Goal: Obtain resource: Obtain resource

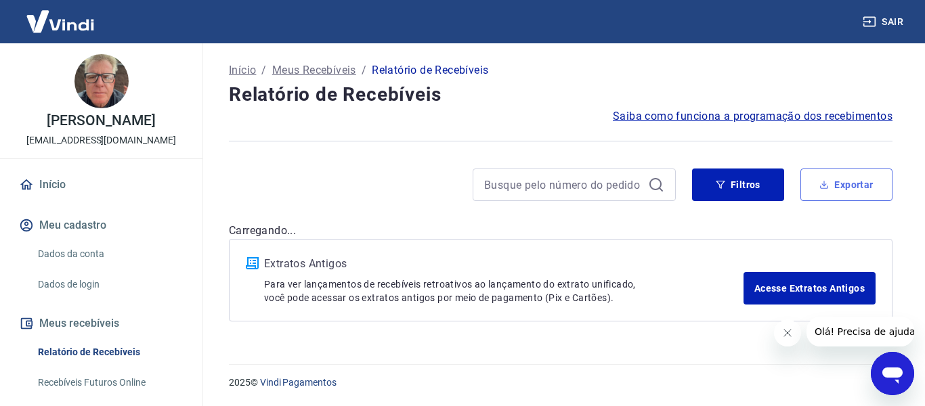
click at [833, 188] on button "Exportar" at bounding box center [847, 185] width 92 height 33
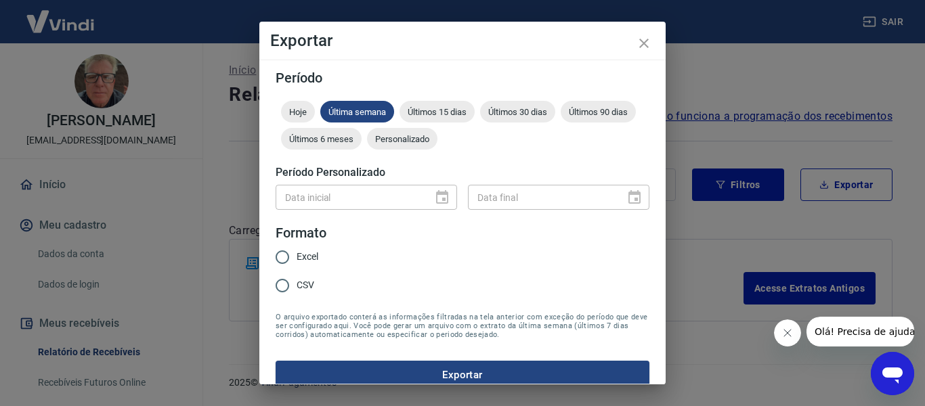
click at [332, 200] on input "Data inicial" at bounding box center [350, 197] width 148 height 25
click at [308, 251] on span "Excel" at bounding box center [308, 257] width 22 height 14
click at [297, 251] on input "Excel" at bounding box center [282, 257] width 28 height 28
radio input "true"
click at [324, 209] on input "Data inicial" at bounding box center [350, 197] width 148 height 25
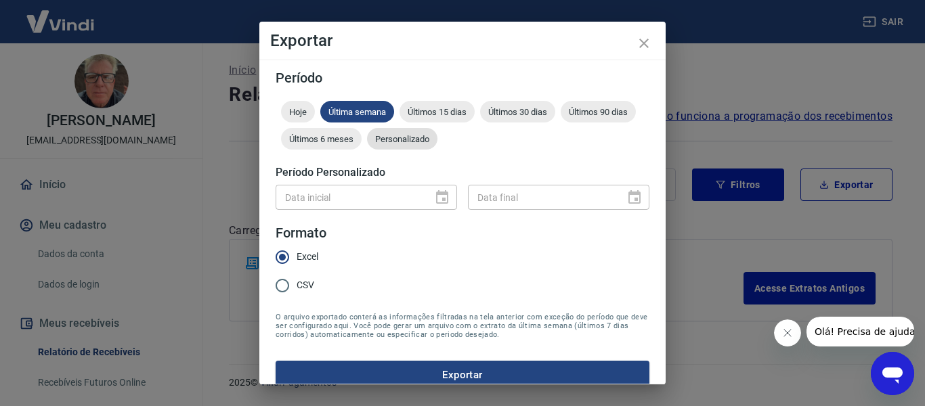
click at [438, 138] on span "Personalizado" at bounding box center [402, 139] width 70 height 10
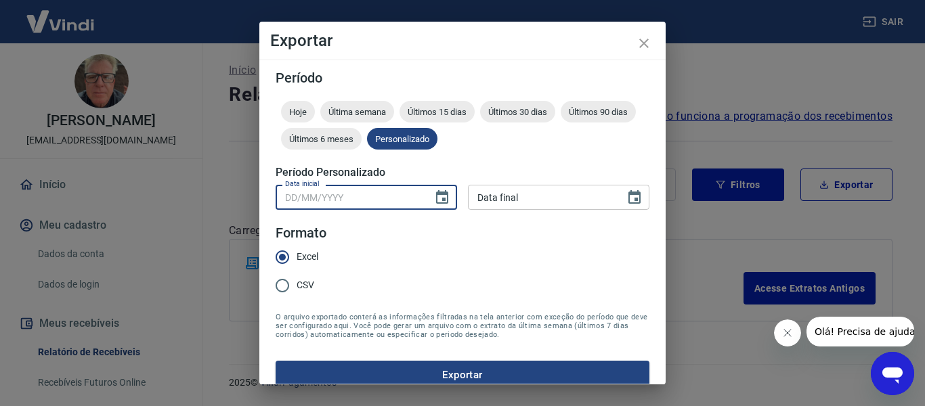
click at [400, 202] on input "Data inicial" at bounding box center [350, 197] width 148 height 25
type input "DD/MM/YYYY"
click at [436, 193] on icon "Choose date" at bounding box center [442, 197] width 12 height 14
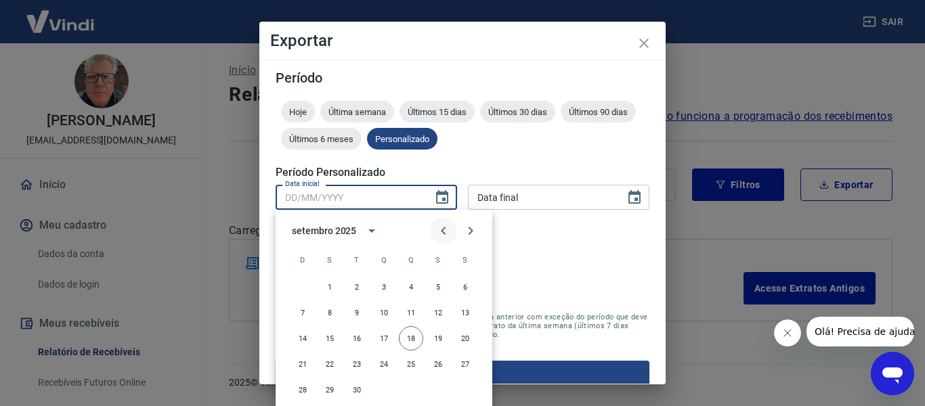
click at [445, 229] on icon "Previous month" at bounding box center [444, 231] width 16 height 16
click at [354, 282] on button "1" at bounding box center [357, 287] width 24 height 24
type input "[DATE]"
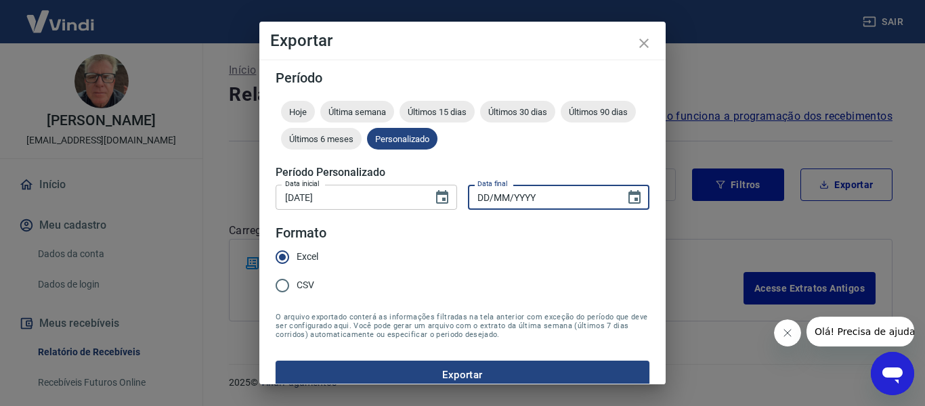
type input "DD/MM/YYYY"
click at [538, 208] on input "DD/MM/YYYY" at bounding box center [542, 197] width 148 height 25
click at [627, 200] on icon "Choose date" at bounding box center [635, 198] width 16 height 16
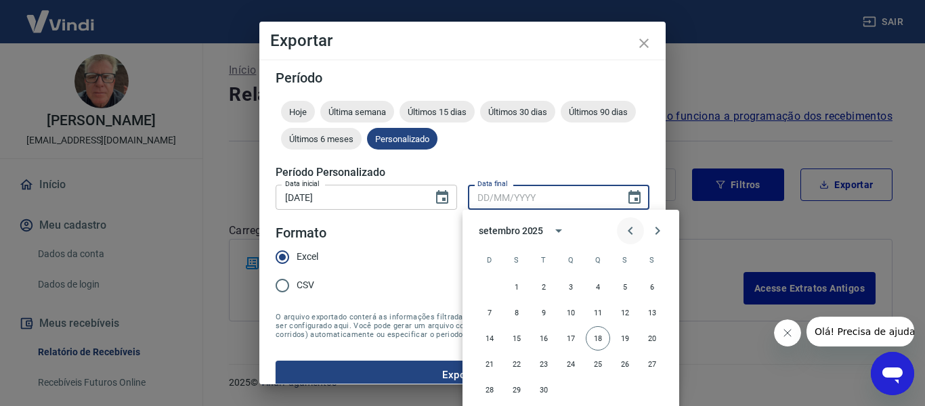
click at [628, 230] on icon "Previous month" at bounding box center [630, 231] width 16 height 16
click at [593, 385] on button "31" at bounding box center [598, 390] width 24 height 24
type input "[DATE]"
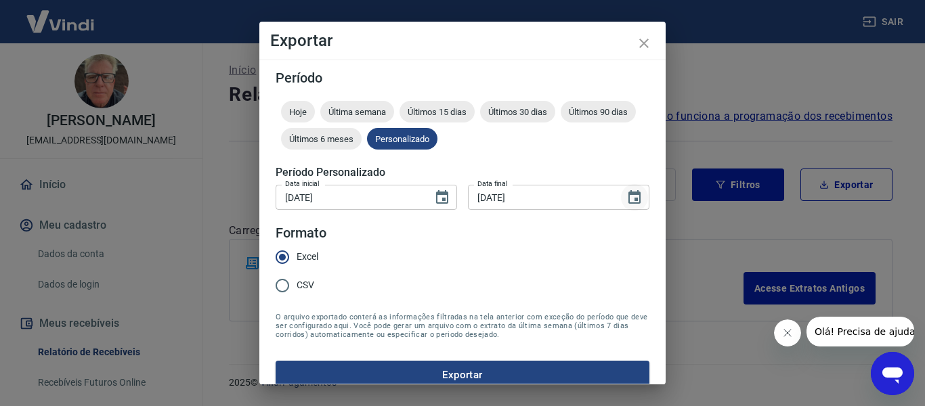
click at [629, 200] on icon "Choose date, selected date is 31 de jul de 2025" at bounding box center [635, 197] width 12 height 14
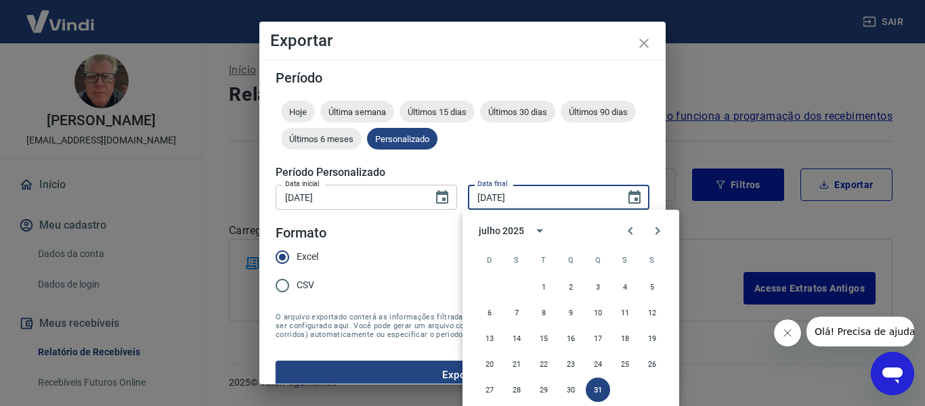
click at [361, 248] on form "Período Hoje Última semana Últimos 15 dias Últimos 30 dias Últimos 90 dias Últi…" at bounding box center [463, 230] width 374 height 318
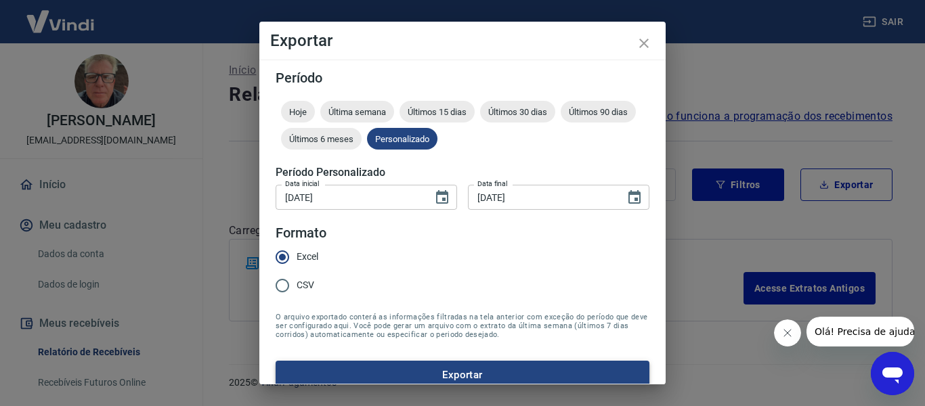
click at [404, 376] on button "Exportar" at bounding box center [463, 375] width 374 height 28
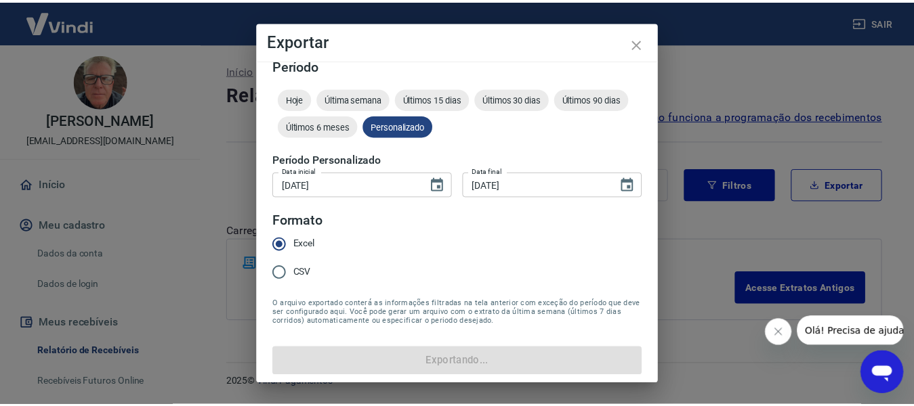
scroll to position [16, 0]
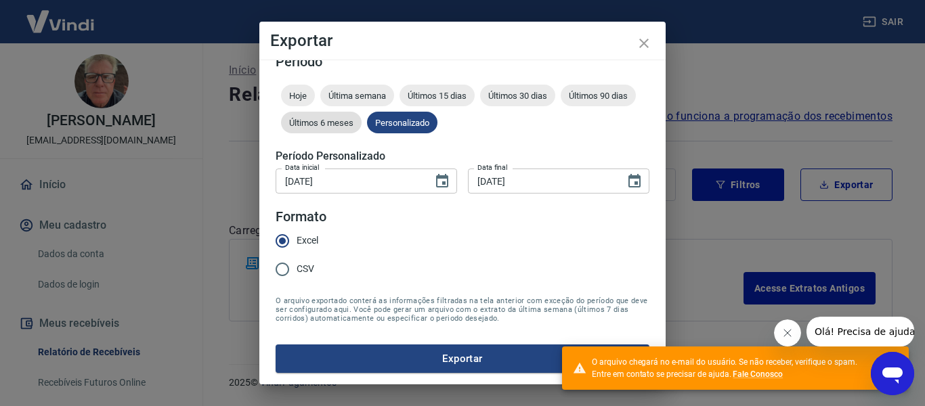
click at [362, 128] on div "Últimos 6 meses" at bounding box center [321, 123] width 81 height 22
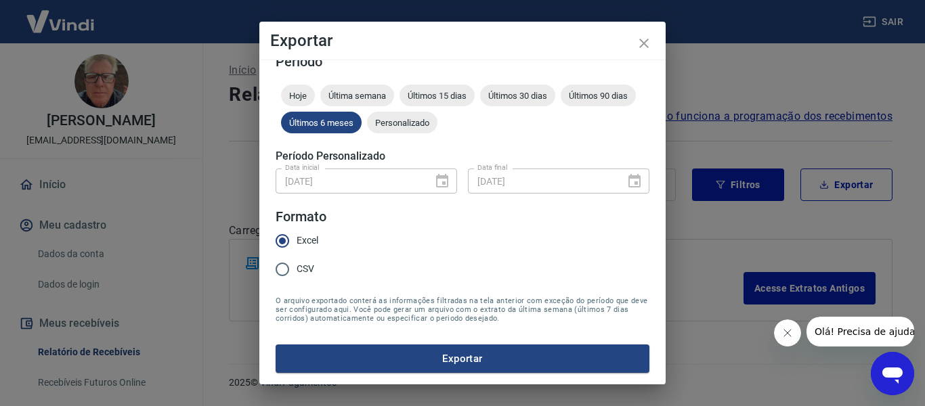
click at [380, 186] on input "[DATE]" at bounding box center [350, 181] width 148 height 25
click at [438, 126] on span "Personalizado" at bounding box center [402, 123] width 70 height 10
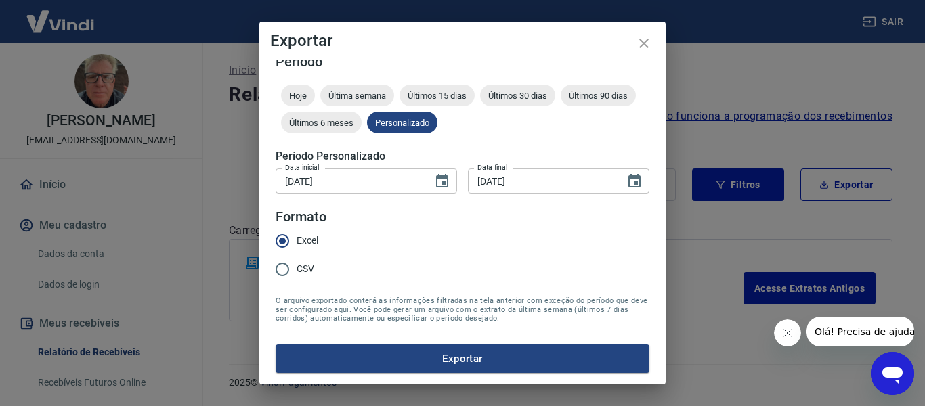
click at [307, 265] on span "CSV" at bounding box center [306, 269] width 18 height 14
click at [297, 265] on input "CSV" at bounding box center [282, 269] width 28 height 28
radio input "true"
click at [307, 243] on span "Excel" at bounding box center [308, 241] width 22 height 14
click at [297, 243] on input "Excel" at bounding box center [282, 241] width 28 height 28
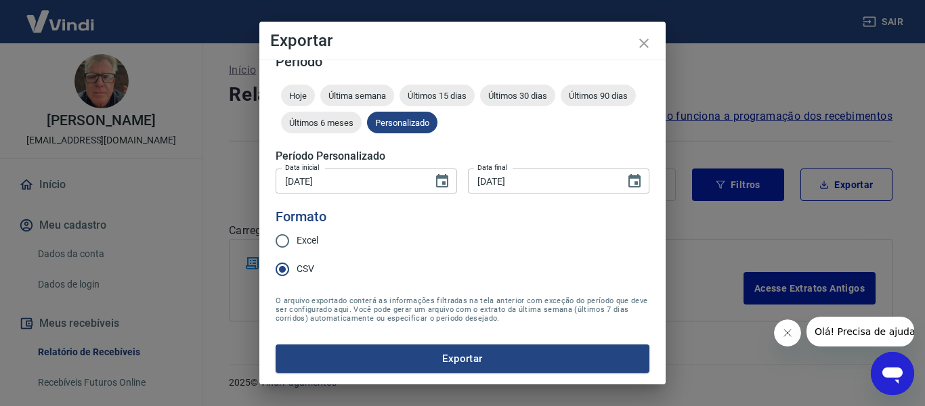
radio input "true"
click at [649, 45] on icon "close" at bounding box center [644, 43] width 16 height 16
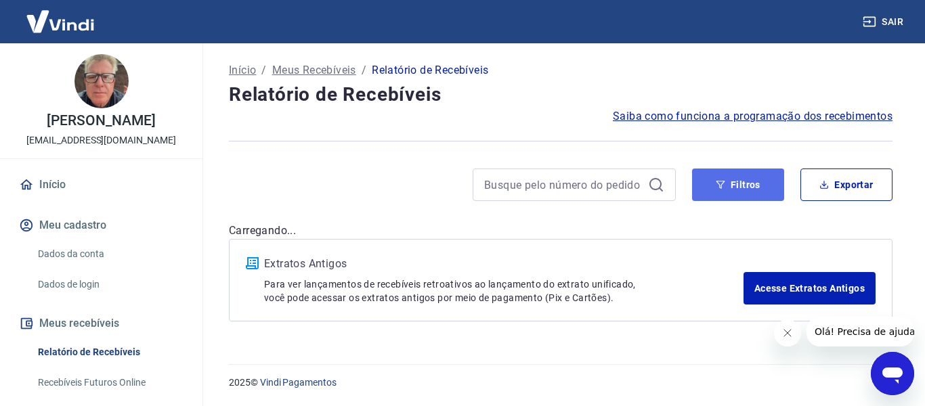
click at [730, 184] on button "Filtros" at bounding box center [738, 185] width 92 height 33
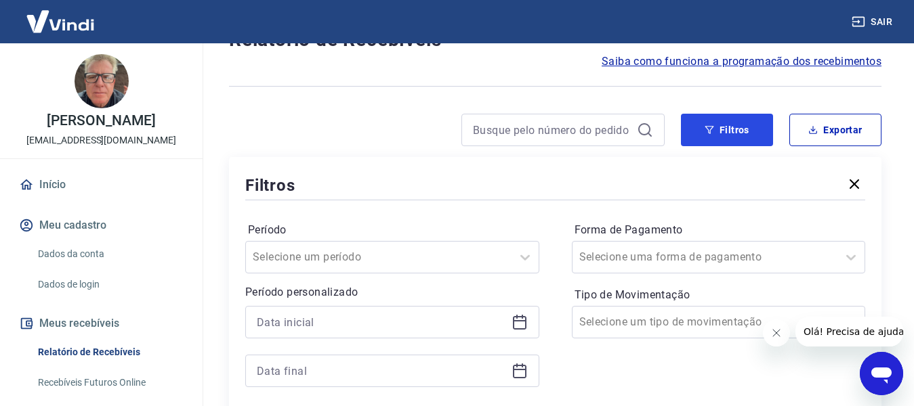
scroll to position [135, 0]
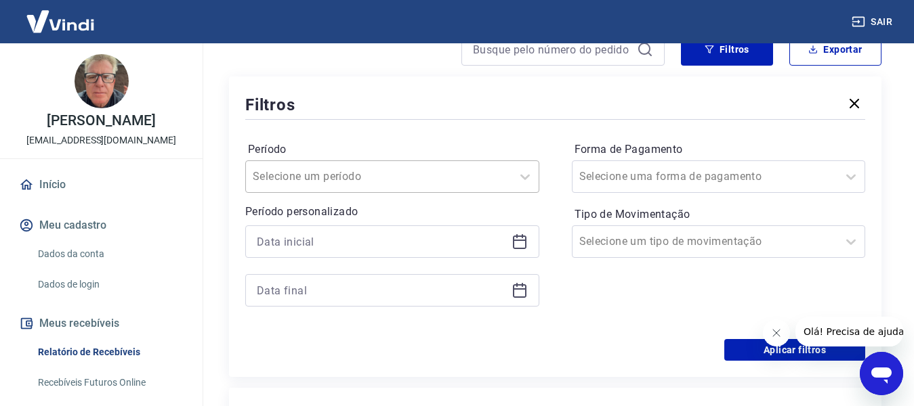
click at [338, 174] on input "Período" at bounding box center [321, 177] width 137 height 16
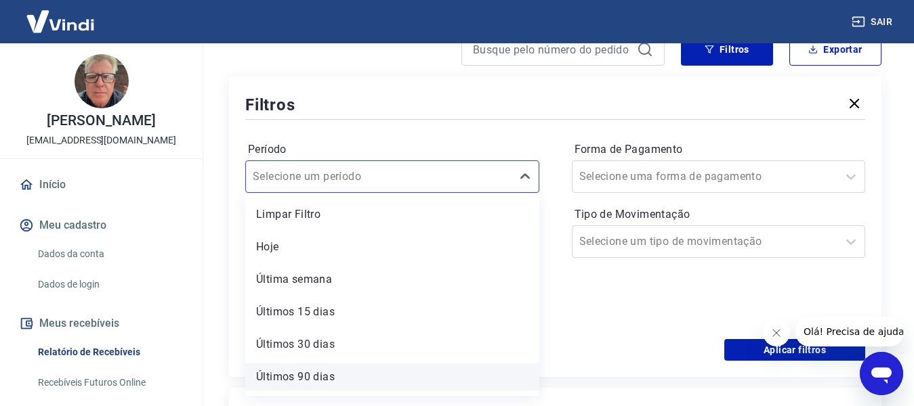
click at [306, 375] on div "Últimos 90 dias" at bounding box center [392, 377] width 294 height 27
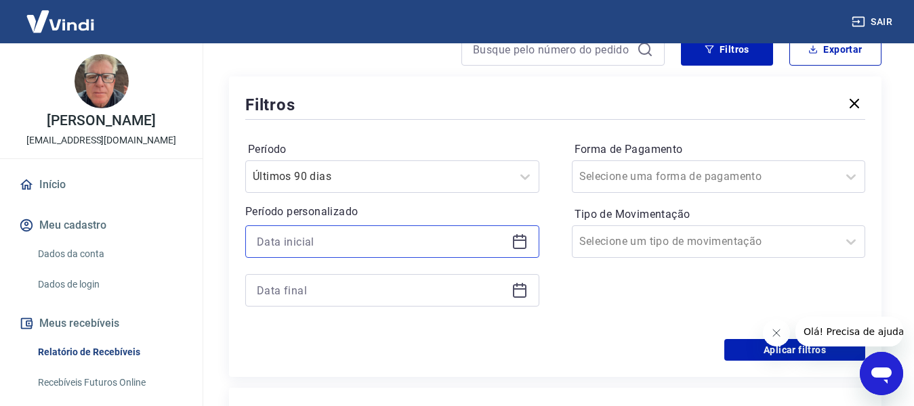
click at [314, 244] on input at bounding box center [381, 242] width 249 height 20
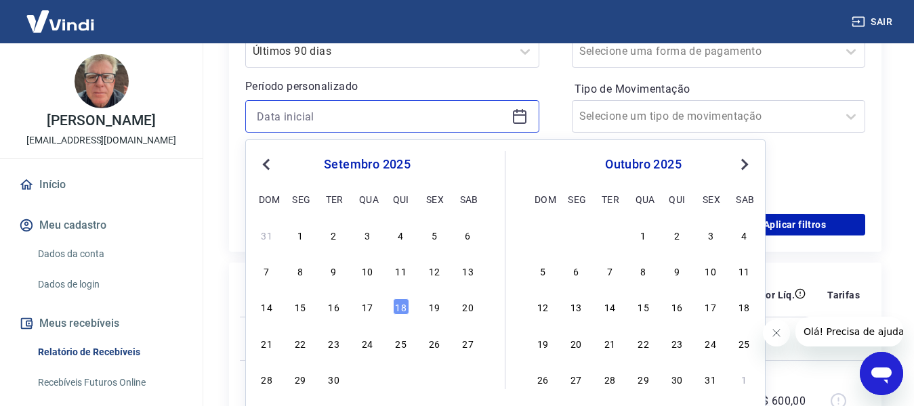
scroll to position [271, 0]
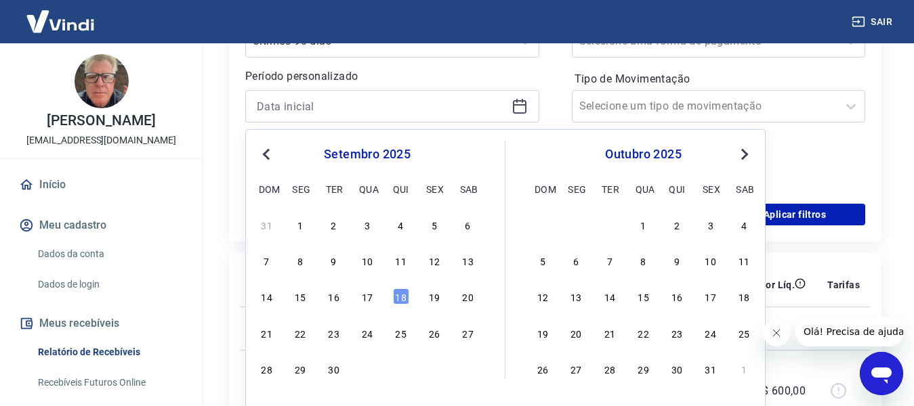
click at [268, 154] on span "Previous Month" at bounding box center [268, 154] width 0 height 16
click at [333, 223] on div "1" at bounding box center [334, 225] width 16 height 16
type input "[DATE]"
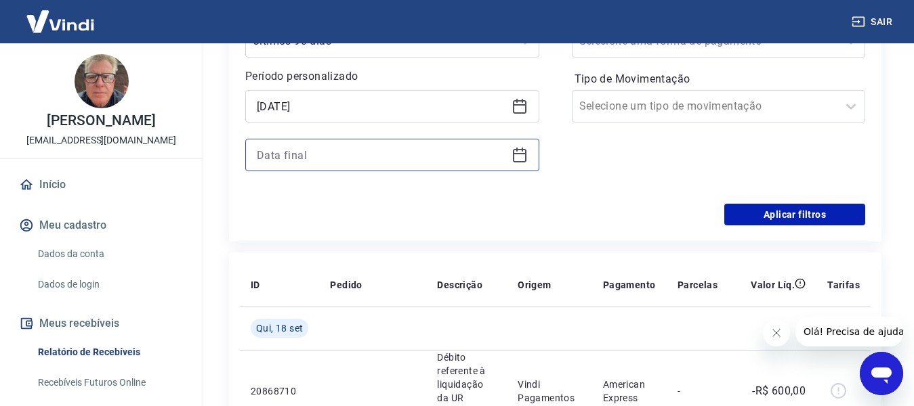
click at [443, 165] on input at bounding box center [381, 155] width 249 height 20
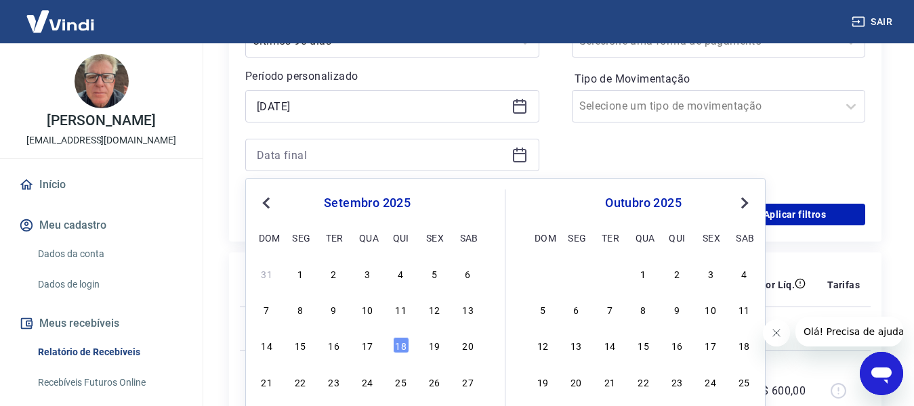
click at [266, 196] on button "Previous Month" at bounding box center [266, 203] width 16 height 16
click at [736, 200] on button "Next Month" at bounding box center [744, 203] width 16 height 16
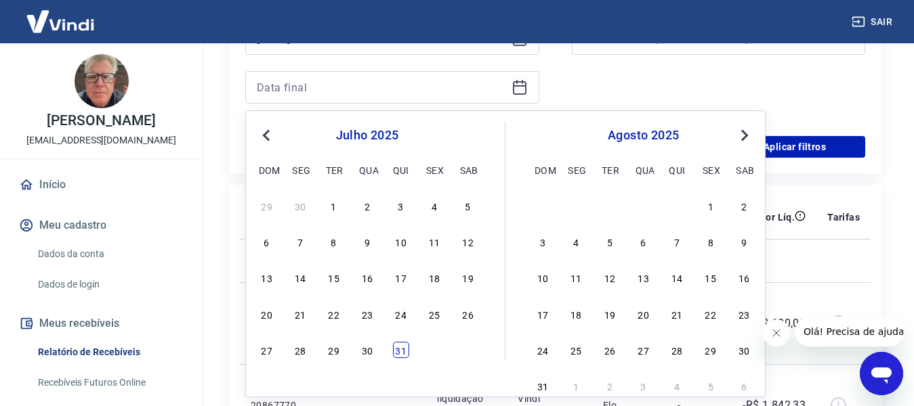
click at [398, 350] on div "31" at bounding box center [401, 350] width 16 height 16
type input "[DATE]"
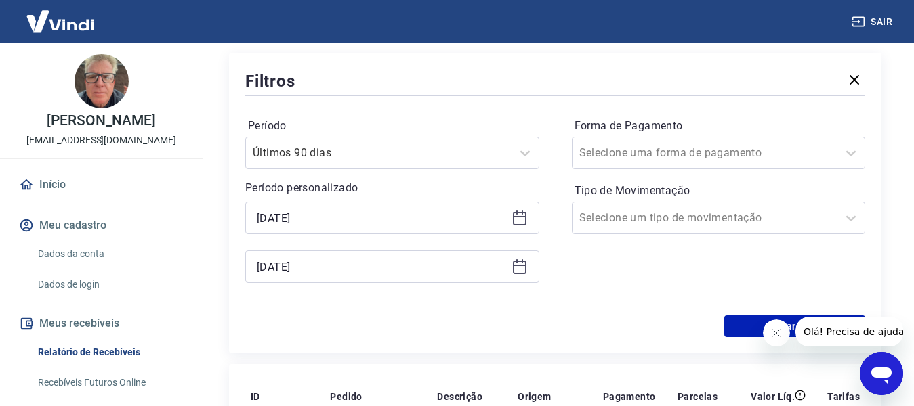
scroll to position [135, 0]
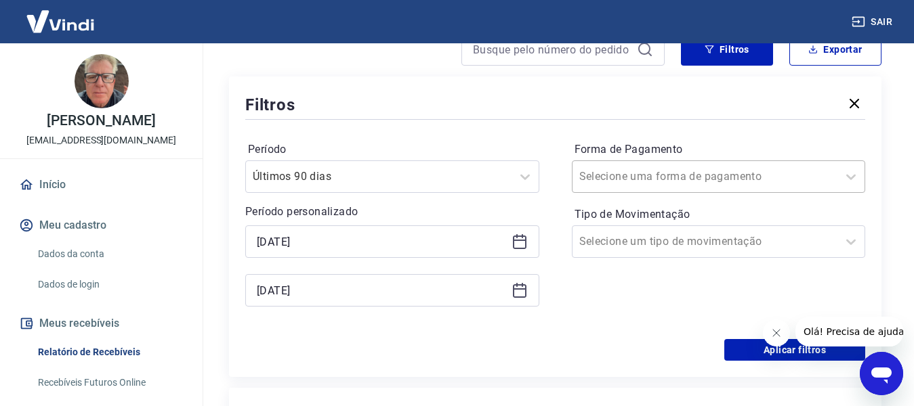
click at [647, 180] on input "Forma de Pagamento" at bounding box center [647, 177] width 137 height 16
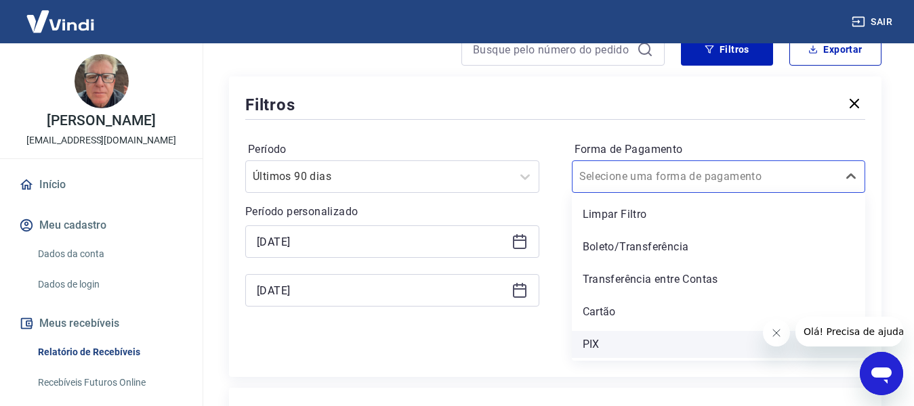
click at [599, 343] on div "PIX" at bounding box center [719, 344] width 294 height 27
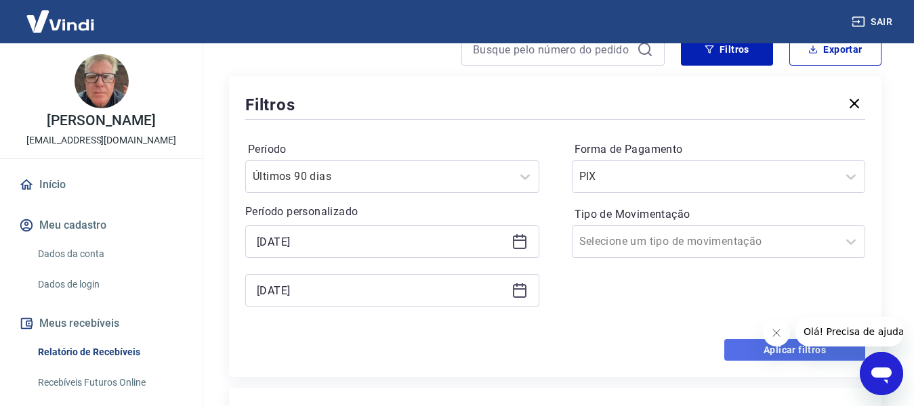
click at [748, 353] on button "Aplicar filtros" at bounding box center [794, 350] width 141 height 22
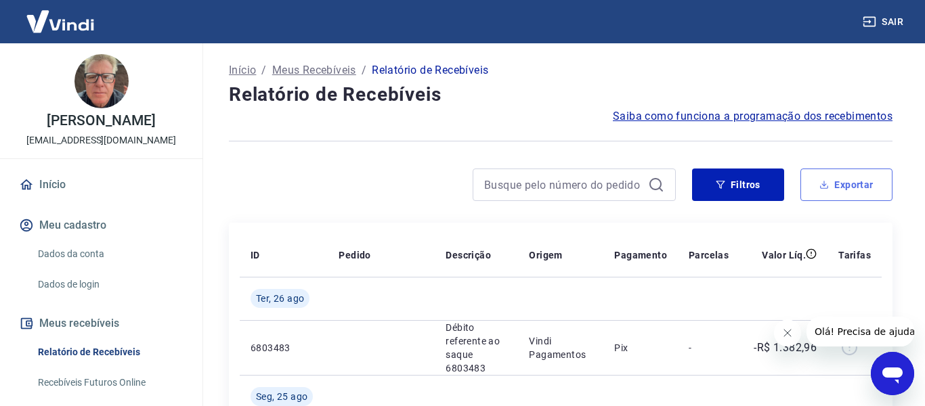
click at [840, 190] on button "Exportar" at bounding box center [847, 185] width 92 height 33
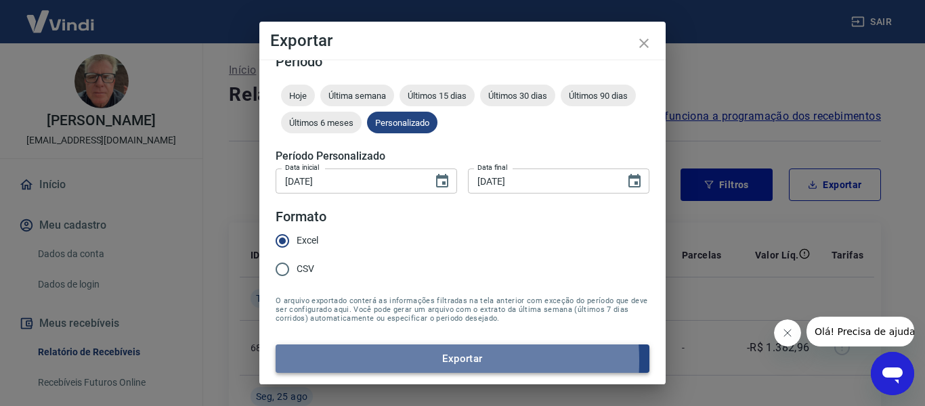
click at [398, 361] on button "Exportar" at bounding box center [463, 359] width 374 height 28
